Goal: Use online tool/utility: Utilize a website feature to perform a specific function

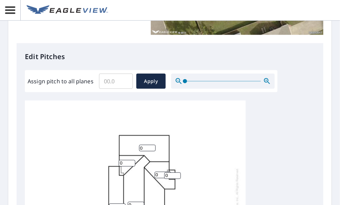
scroll to position [7, 0]
click at [116, 84] on input "Assign pitch to all planes" at bounding box center [116, 80] width 34 height 19
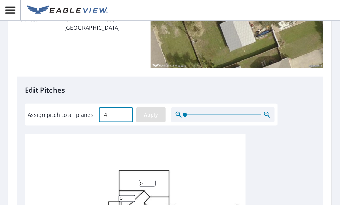
scroll to position [103, 0]
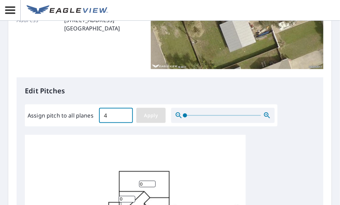
type input "4"
click at [146, 118] on span "Apply" at bounding box center [151, 115] width 18 height 9
type input "4"
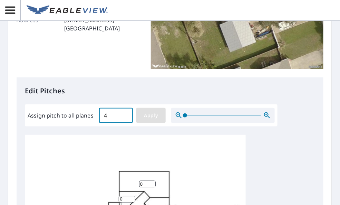
type input "4"
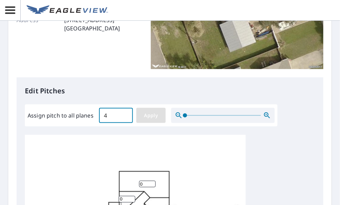
type input "4"
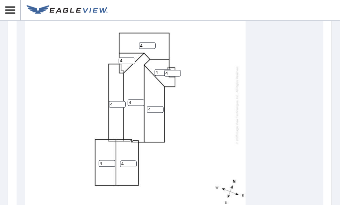
scroll to position [241, 0]
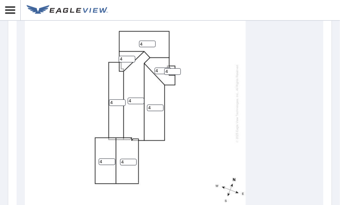
click at [112, 99] on input "4" at bounding box center [117, 102] width 17 height 7
click at [206, 111] on div "4 4 4 0.2 4 4 4 4 4" at bounding box center [135, 103] width 221 height 217
drag, startPoint x: 115, startPoint y: 97, endPoint x: 119, endPoint y: 97, distance: 4.1
click at [115, 99] on input "0.2" at bounding box center [117, 102] width 17 height 7
click at [116, 99] on input "0.2" at bounding box center [117, 102] width 17 height 7
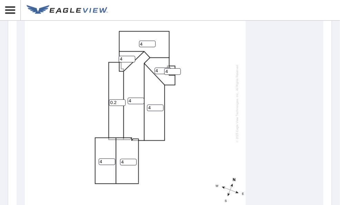
type input "0.2"
